Goal: Task Accomplishment & Management: Use online tool/utility

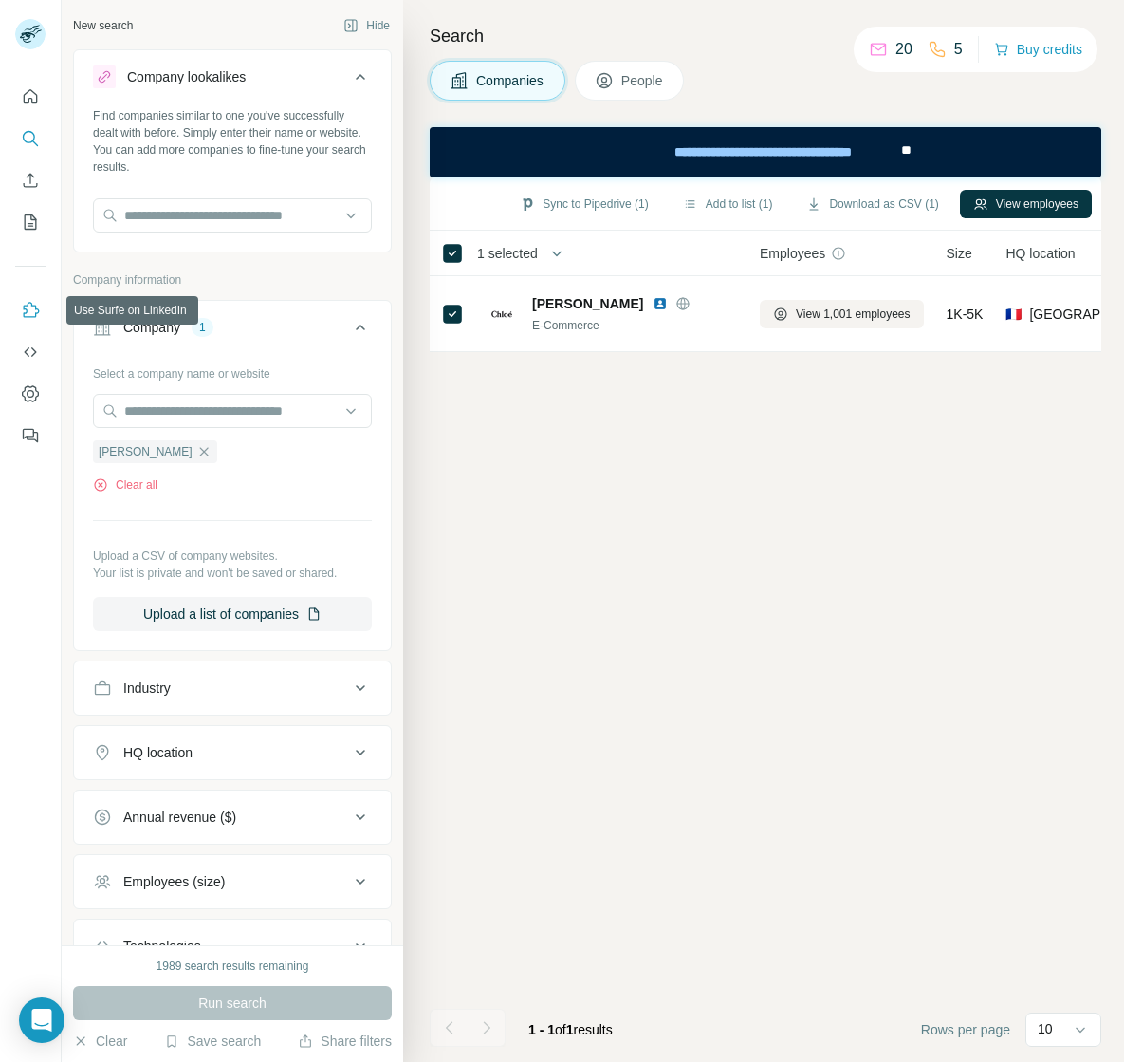
click at [35, 315] on icon "Use Surfe on LinkedIn" at bounding box center [32, 309] width 16 height 15
click at [28, 392] on icon "Dashboard" at bounding box center [31, 394] width 8 height 8
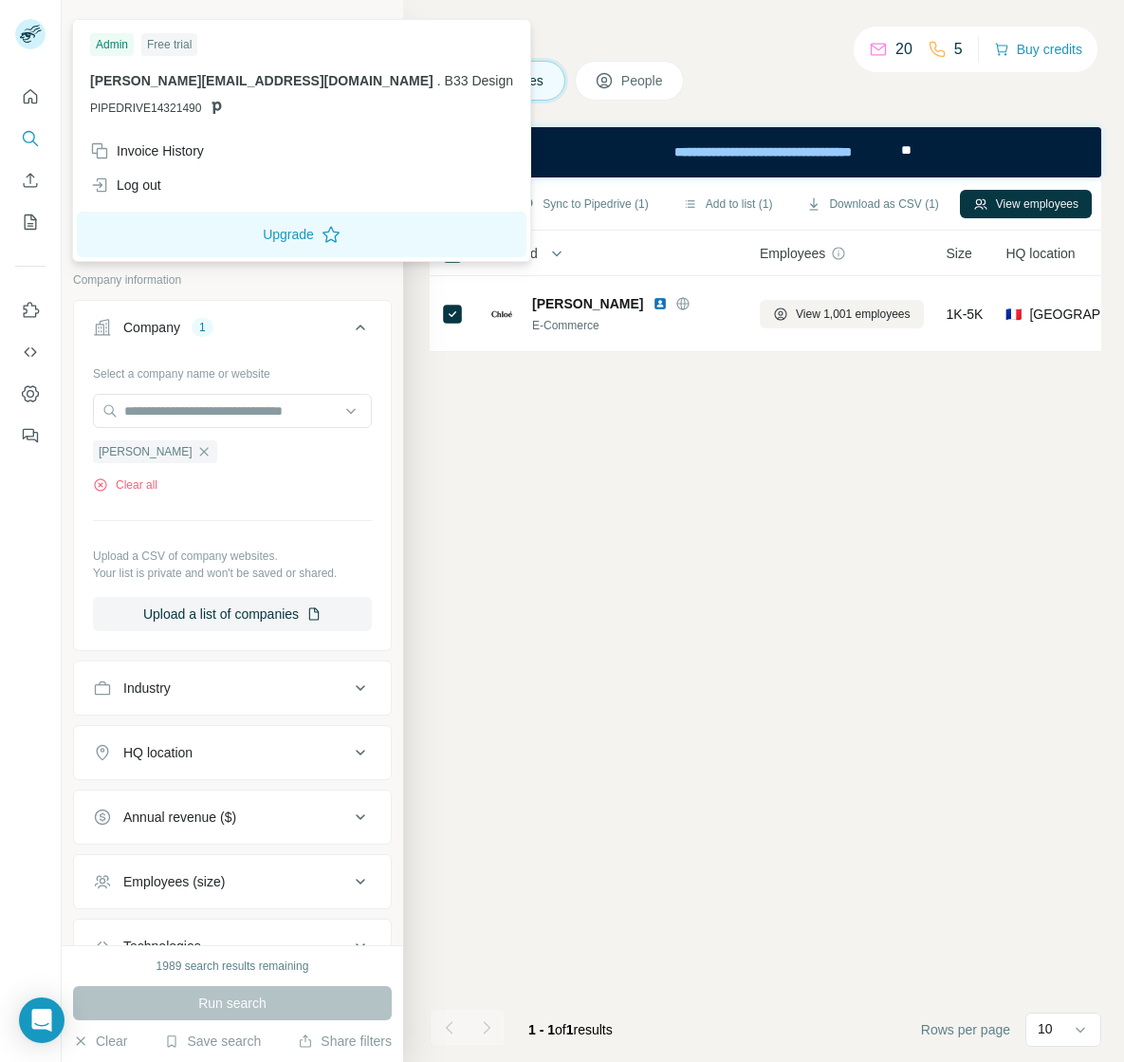
click at [184, 48] on div "Free trial" at bounding box center [169, 44] width 56 height 23
click at [27, 40] on icon at bounding box center [27, 37] width 15 height 10
click at [379, 29] on button "Hide" at bounding box center [366, 25] width 73 height 28
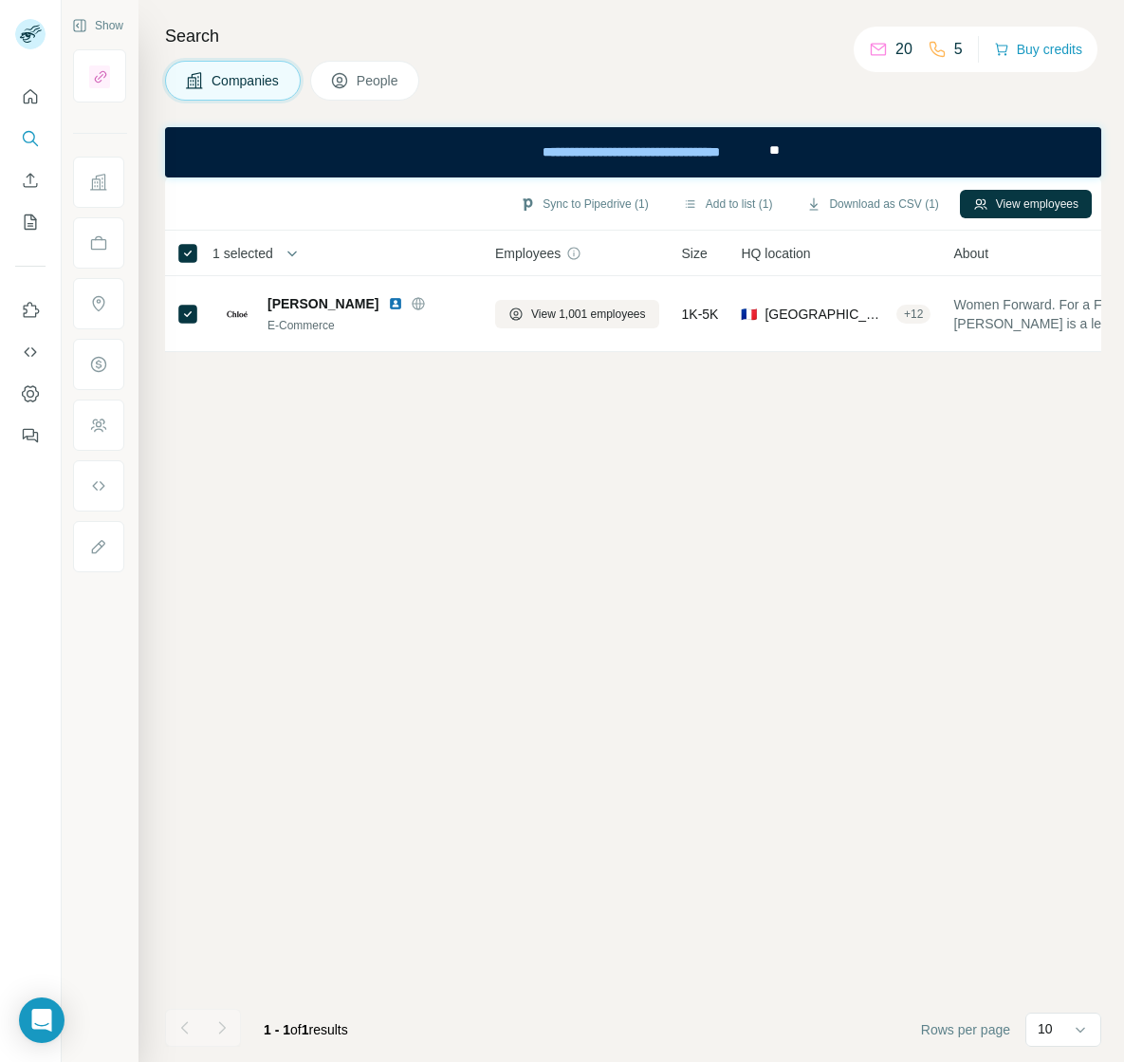
click at [482, 511] on div "Sync to Pipedrive (1) Add to list (1) Download as CSV (1) View employees 1 sele…" at bounding box center [633, 619] width 936 height 884
click at [38, 1012] on icon "Open Intercom Messenger" at bounding box center [41, 1020] width 22 height 25
click at [38, 1012] on div at bounding box center [31, 531] width 62 height 1062
click at [638, 926] on div "Sync to Pipedrive (1) Add to list (1) Download as CSV (1) View employees 1 sele…" at bounding box center [633, 619] width 936 height 884
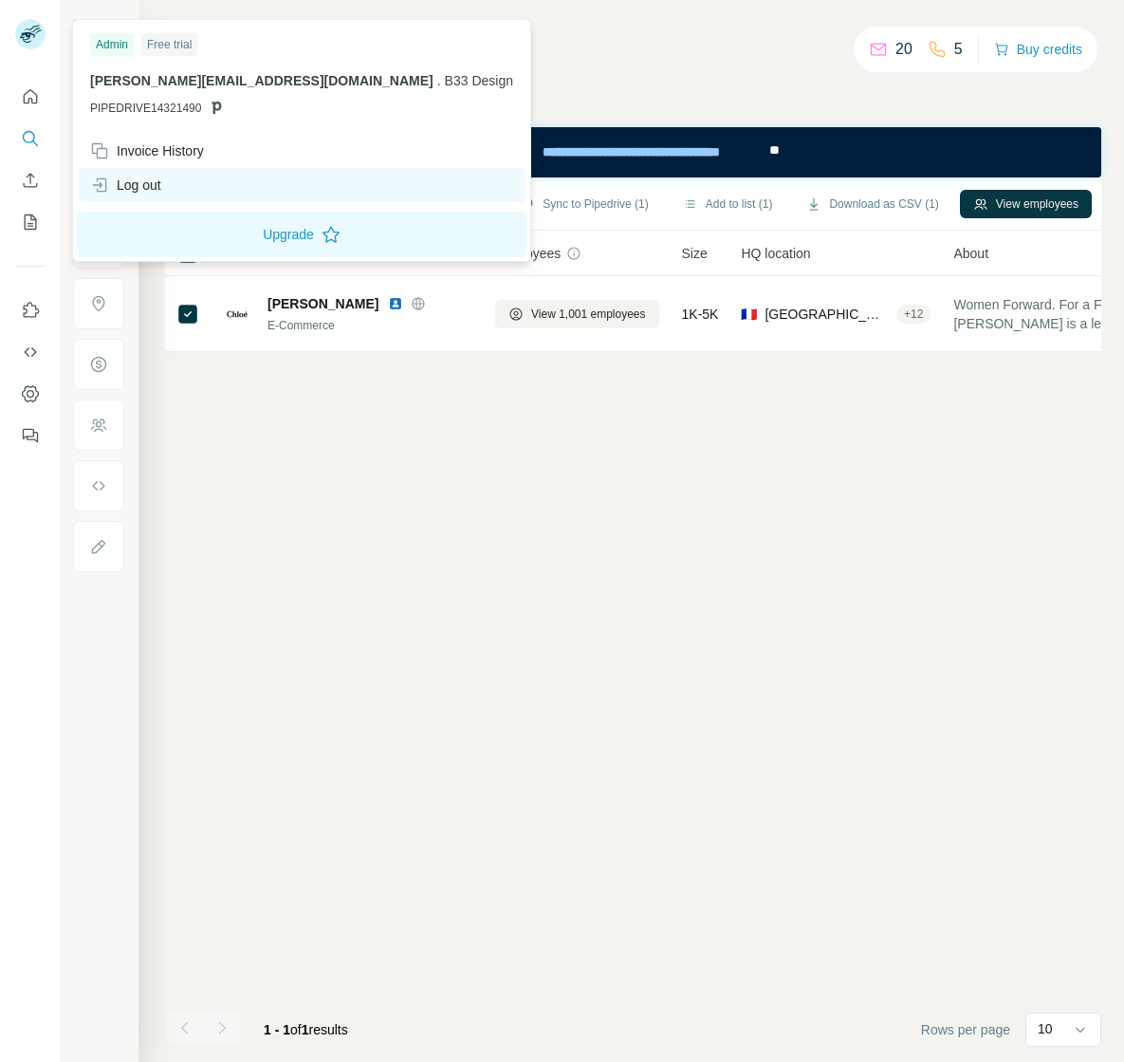
click at [128, 188] on div "Log out" at bounding box center [125, 185] width 71 height 19
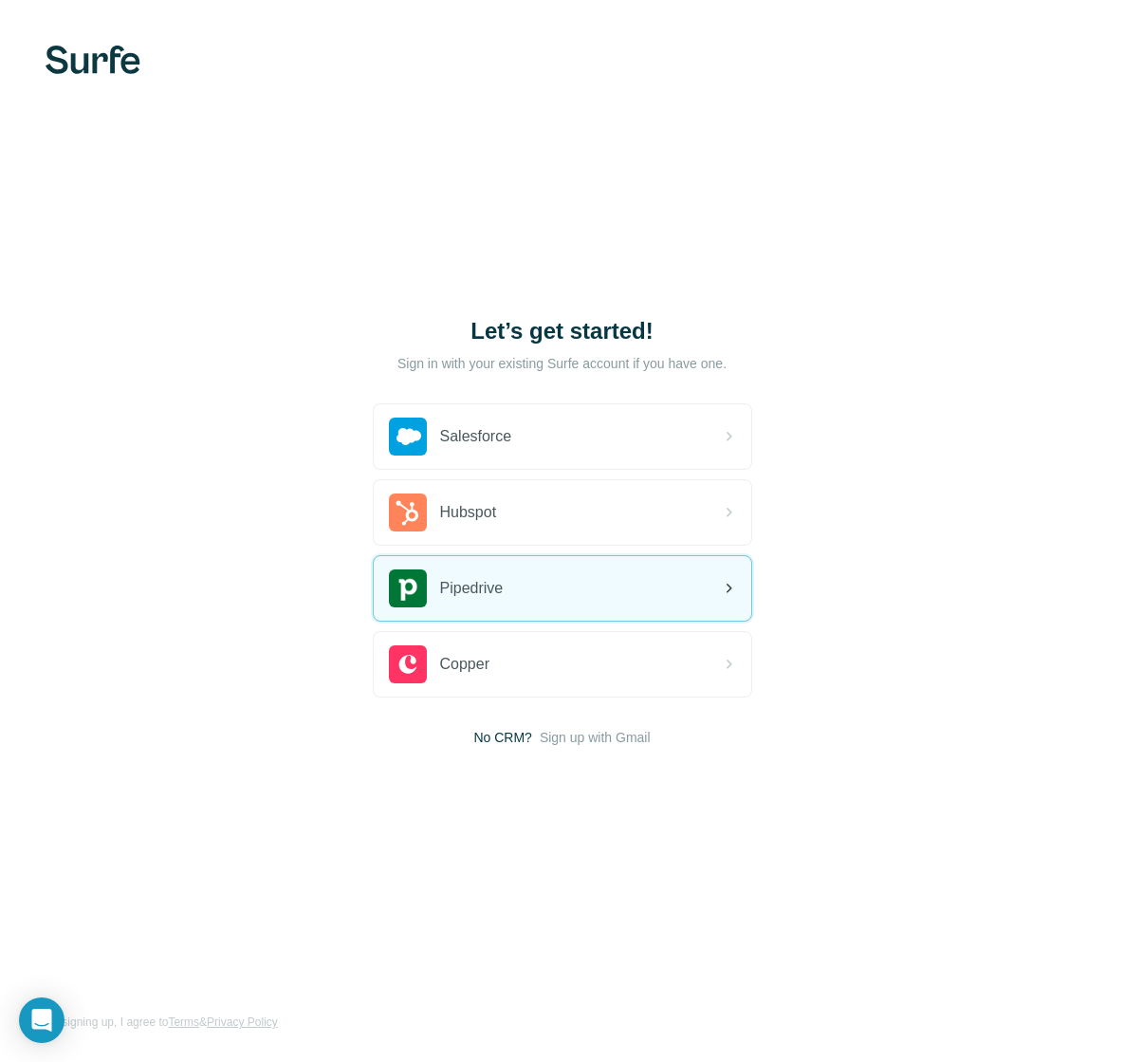
click at [537, 586] on div "Pipedrive" at bounding box center [563, 588] width 378 height 65
